Goal: Task Accomplishment & Management: Use online tool/utility

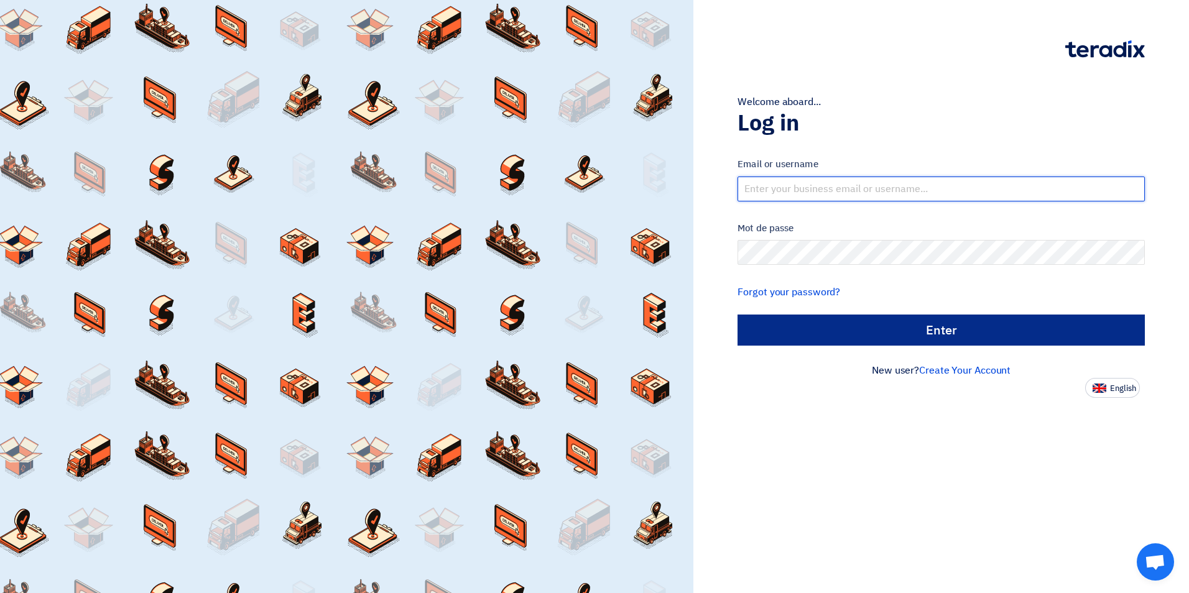
type input "[EMAIL_ADDRESS][DOMAIN_NAME]"
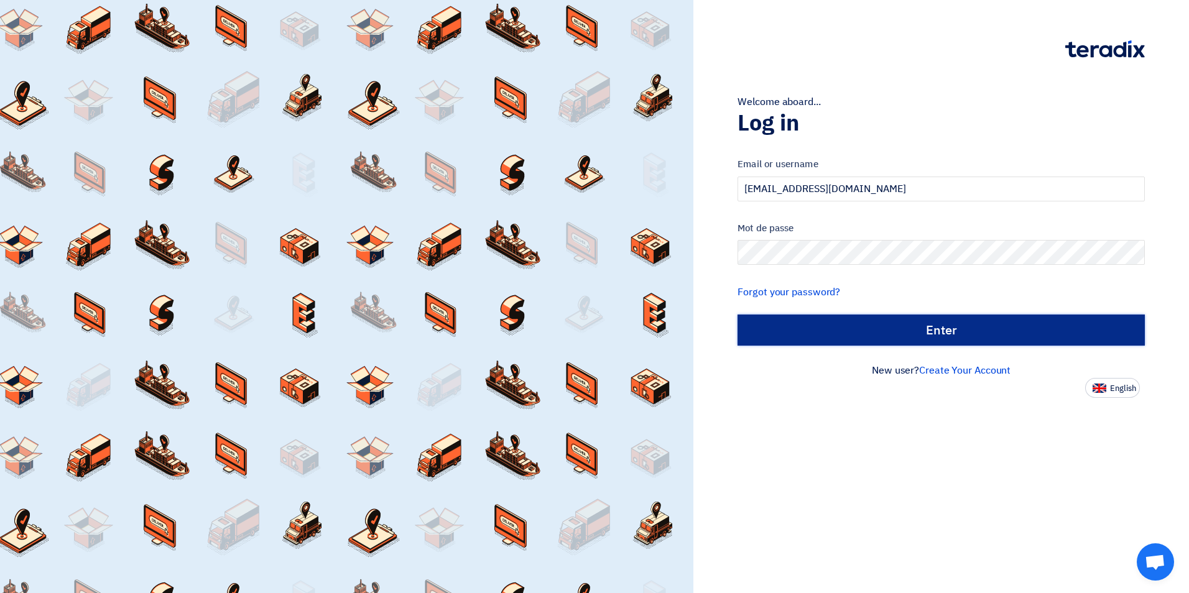
click at [924, 332] on input "الدخول" at bounding box center [941, 330] width 407 height 31
type input "Sign in"
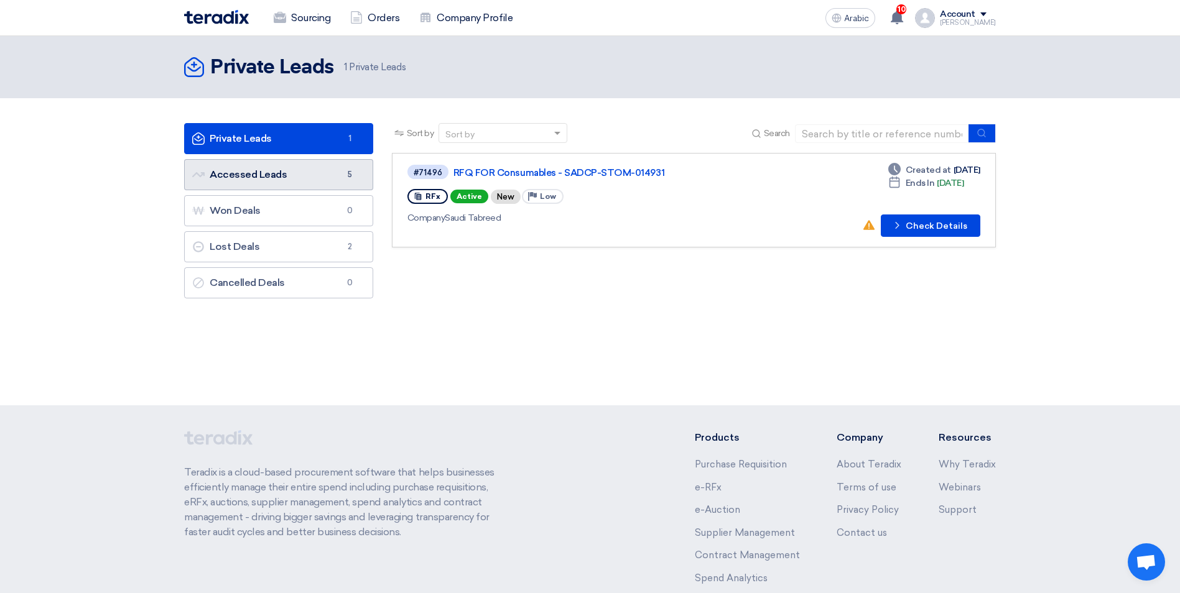
click at [234, 175] on font "Accessed Leads Accessed Leads" at bounding box center [239, 175] width 95 height 12
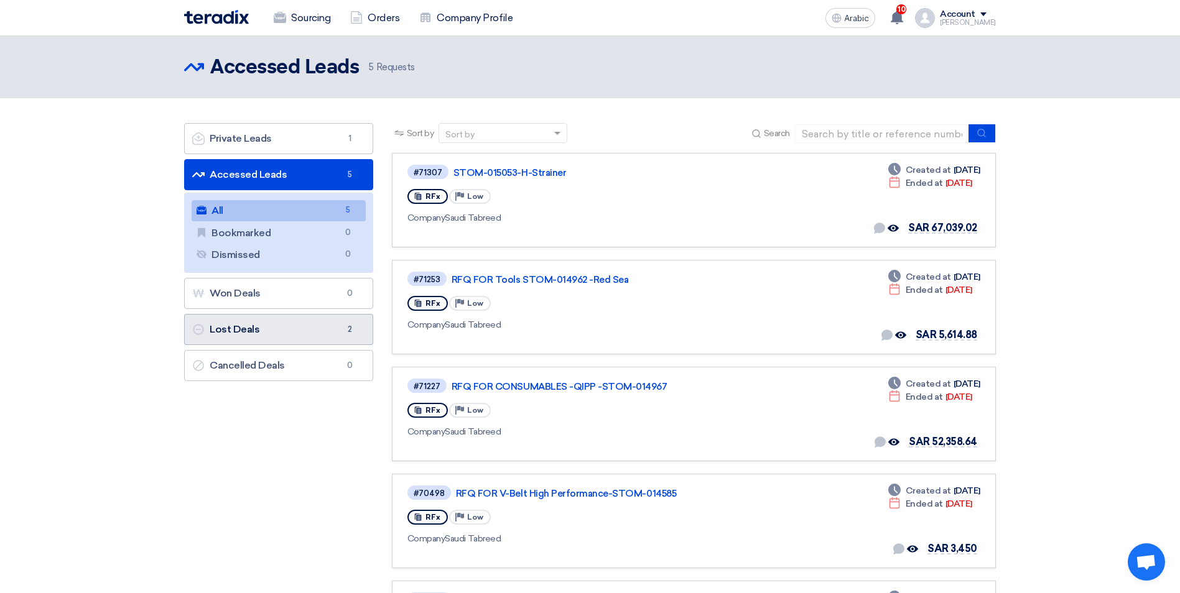
click at [234, 329] on font "Lost Deals Lost Deals" at bounding box center [225, 329] width 67 height 12
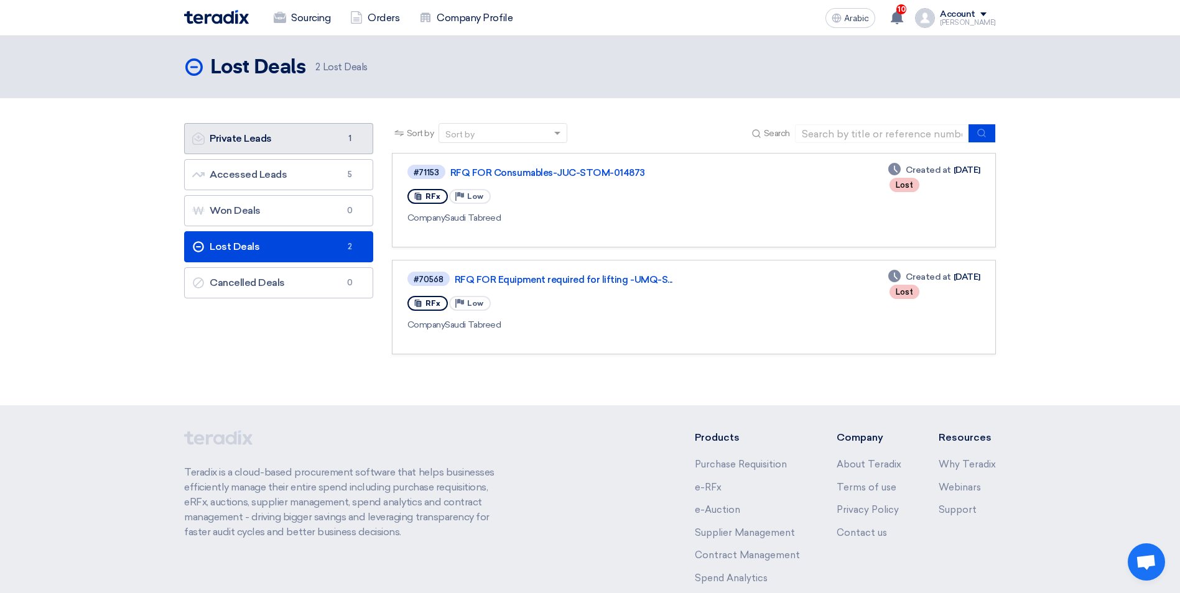
click at [259, 140] on font "Private Leads Private Leads" at bounding box center [232, 138] width 80 height 12
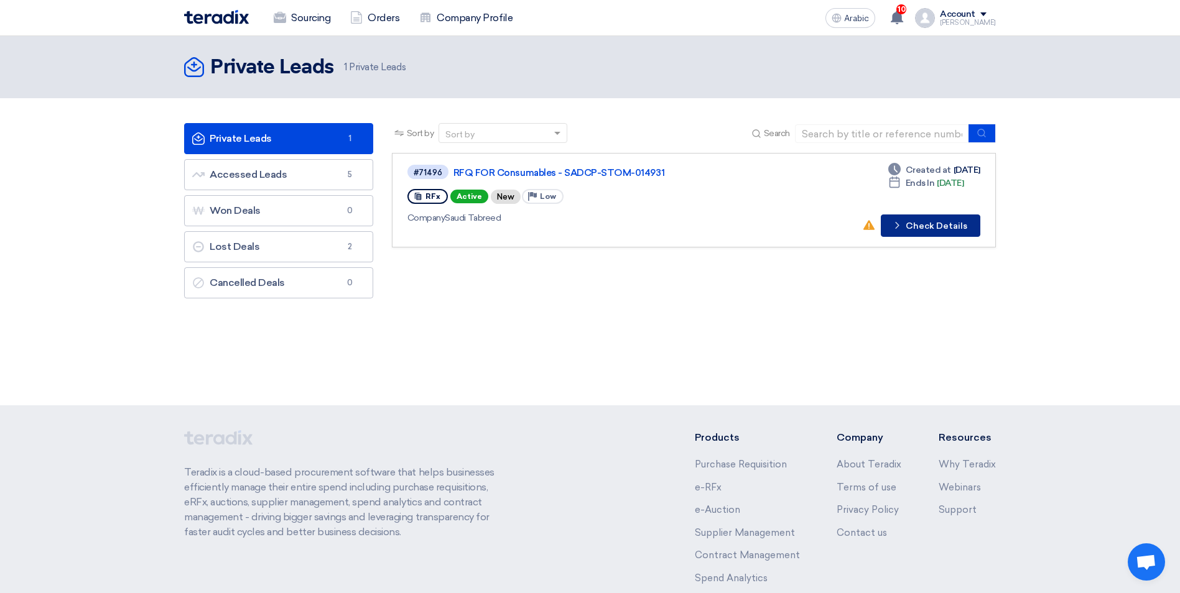
click at [912, 228] on font "Check Details" at bounding box center [937, 226] width 62 height 9
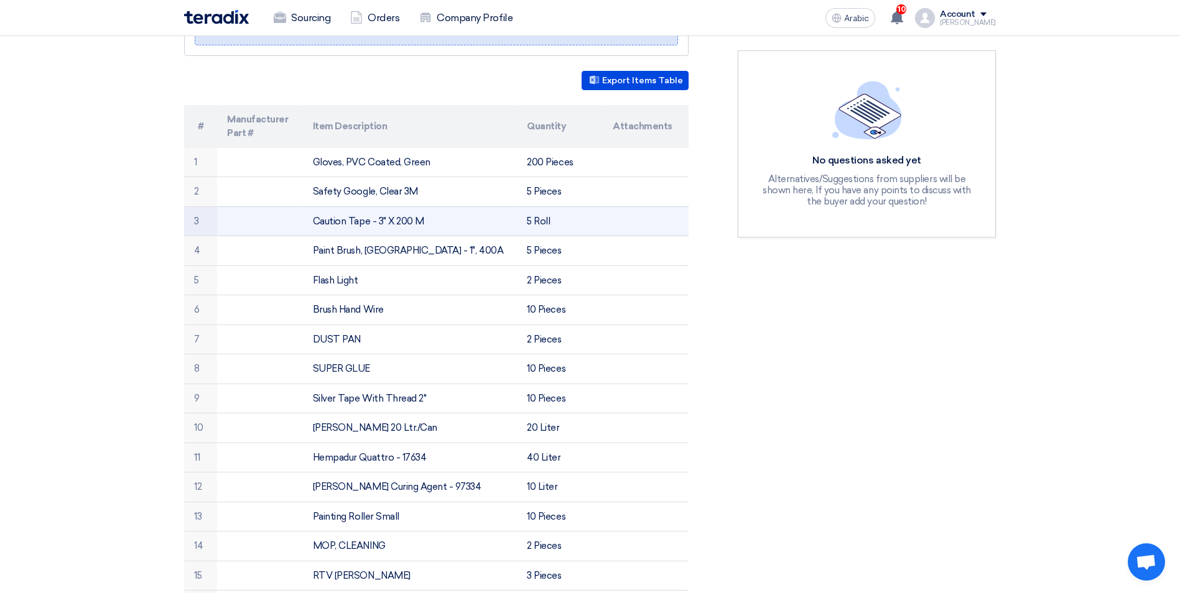
scroll to position [373, 0]
